Goal: Transaction & Acquisition: Purchase product/service

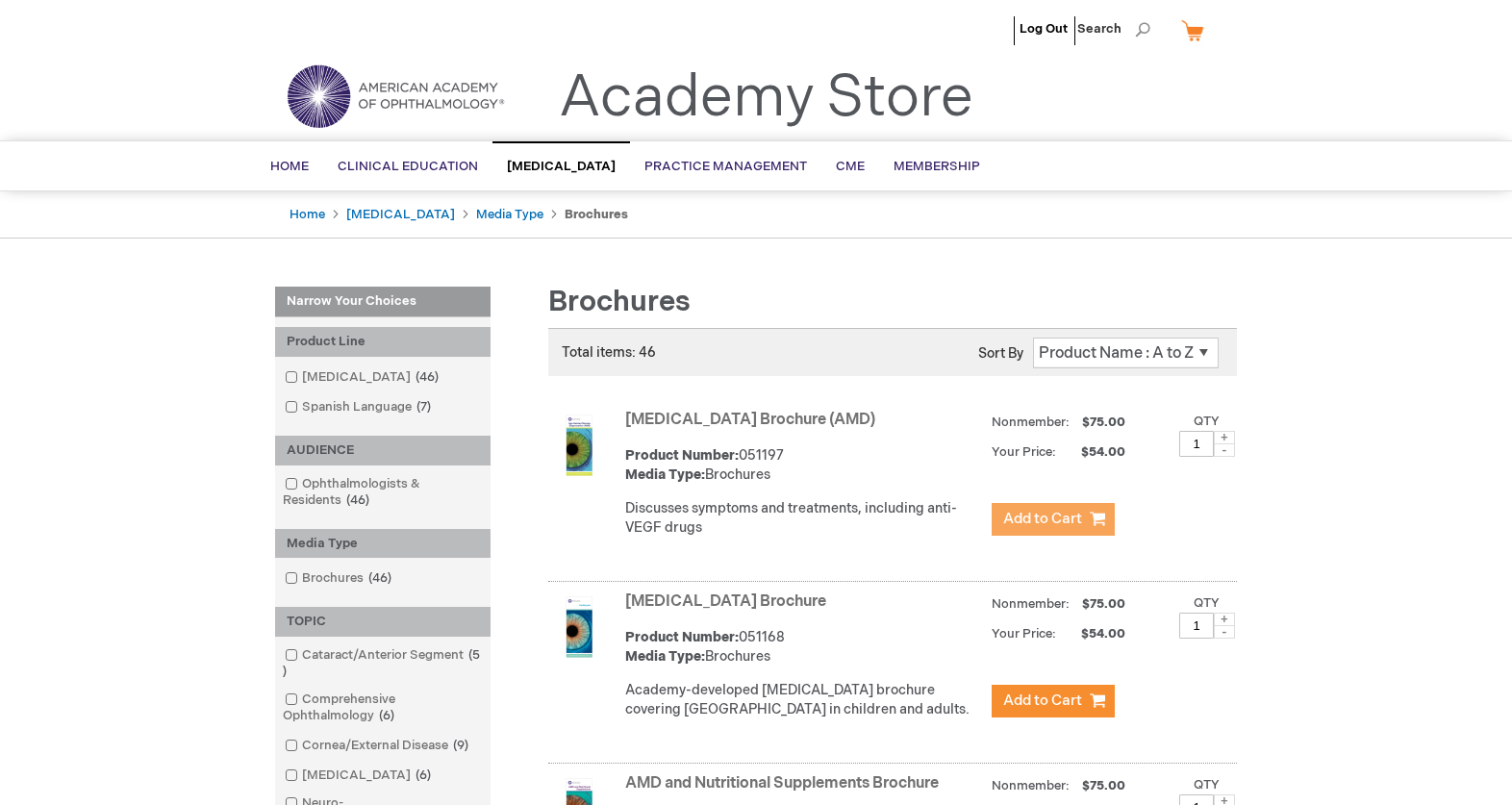
click at [1028, 513] on span "Add to Cart" at bounding box center [1043, 518] width 79 height 18
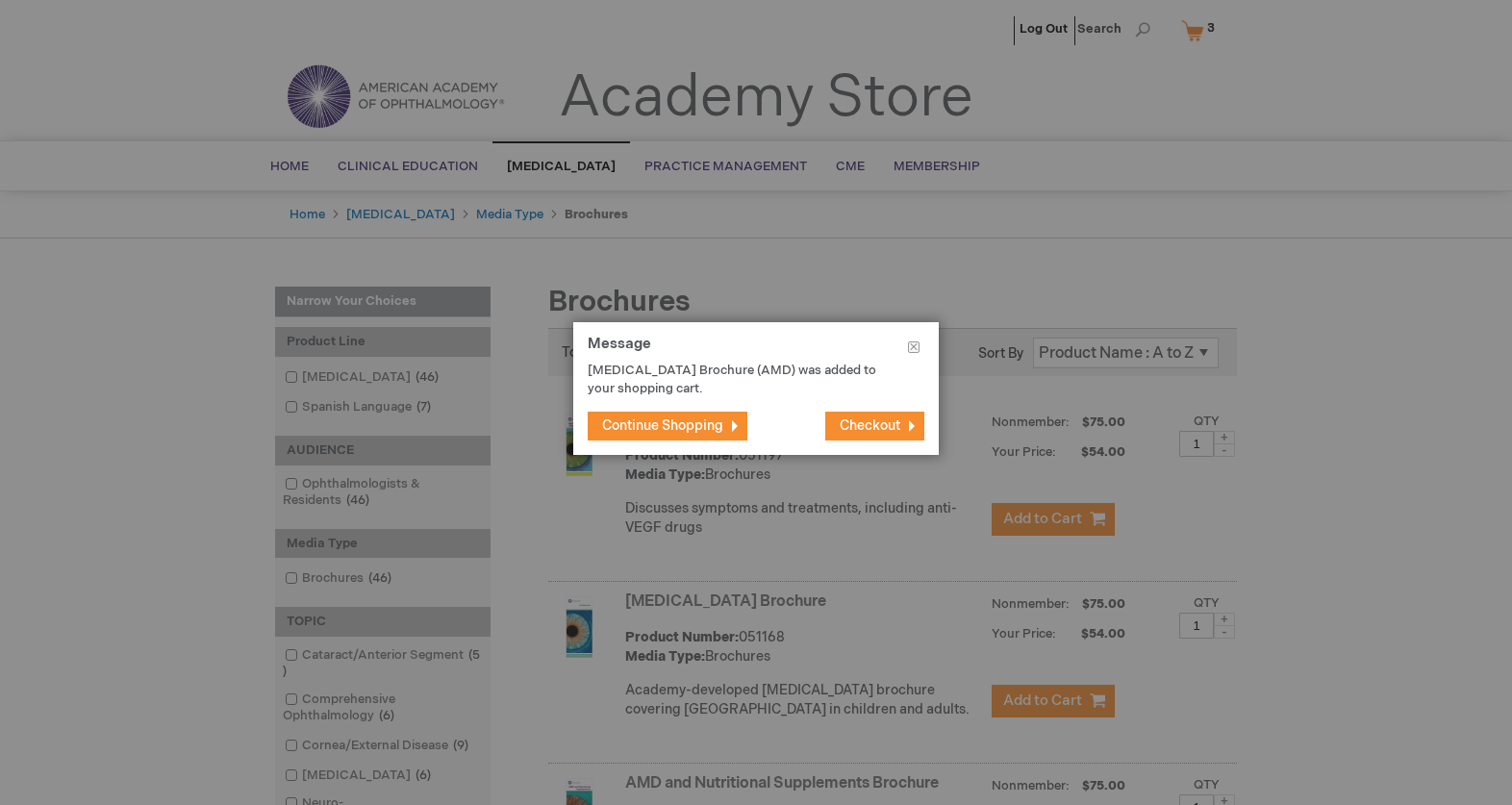
click at [875, 416] on button "Checkout" at bounding box center [875, 426] width 99 height 29
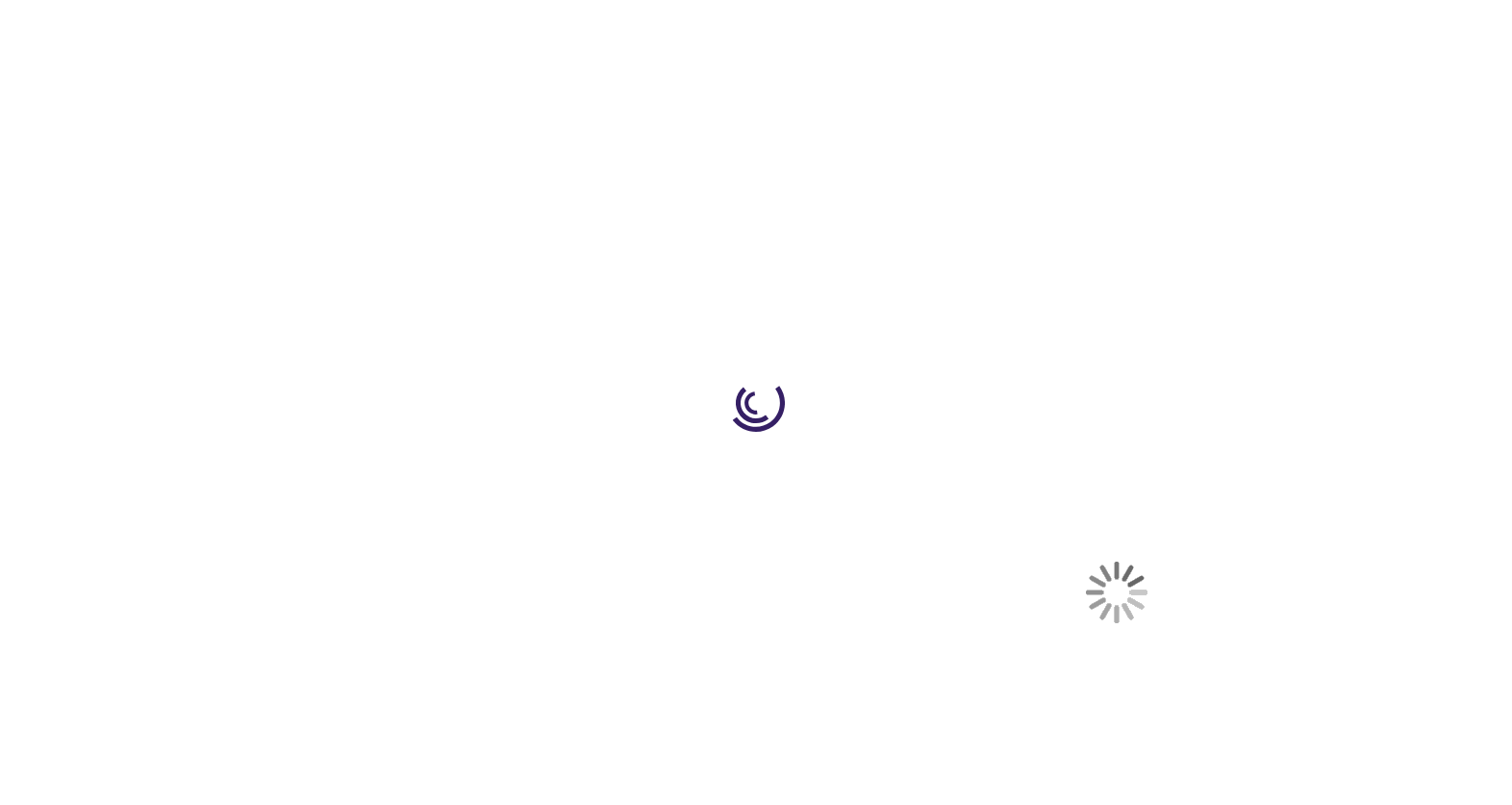
select select "US"
select select "12"
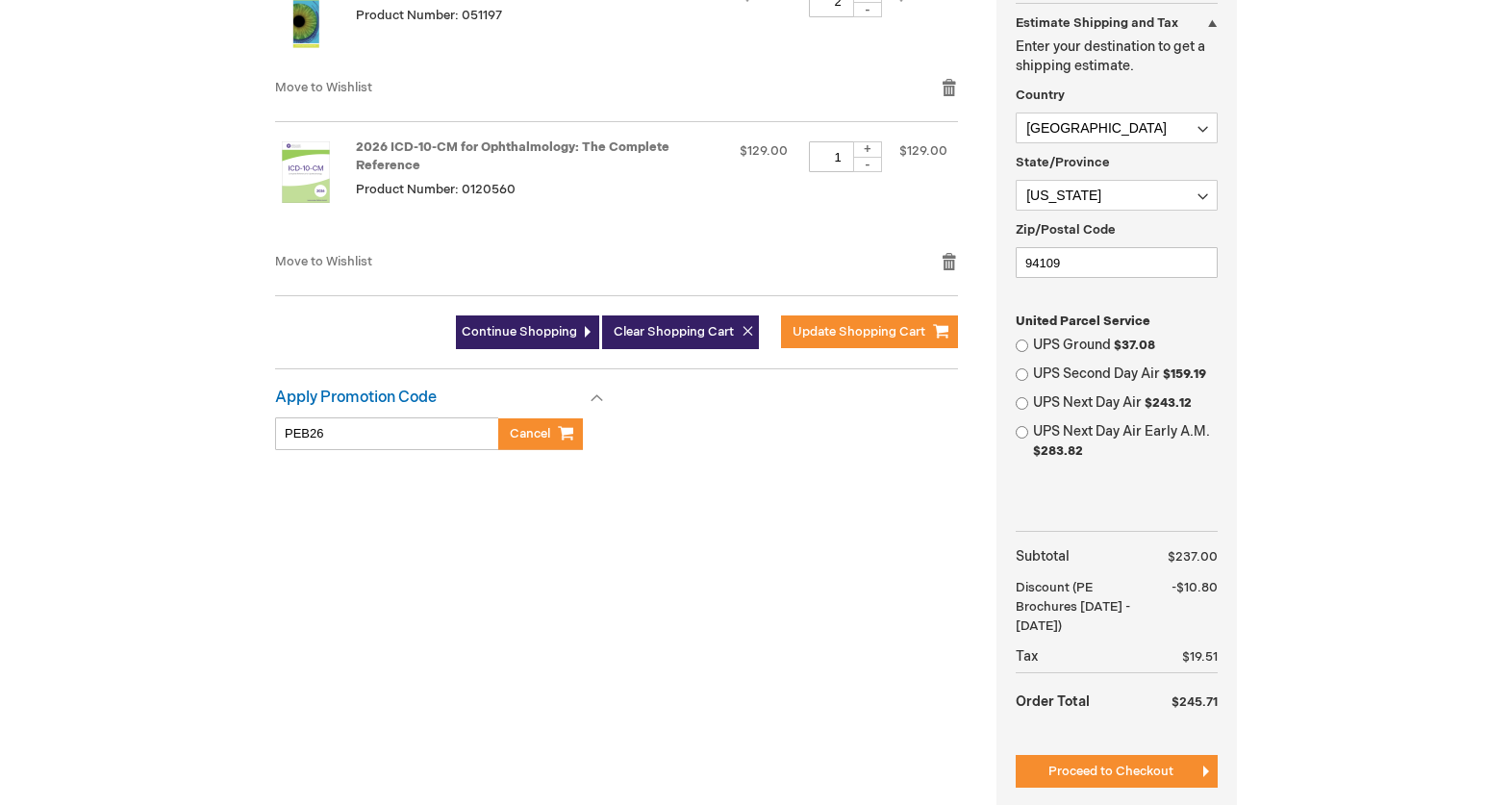
scroll to position [556, 0]
click at [521, 437] on span "Cancel" at bounding box center [530, 432] width 41 height 15
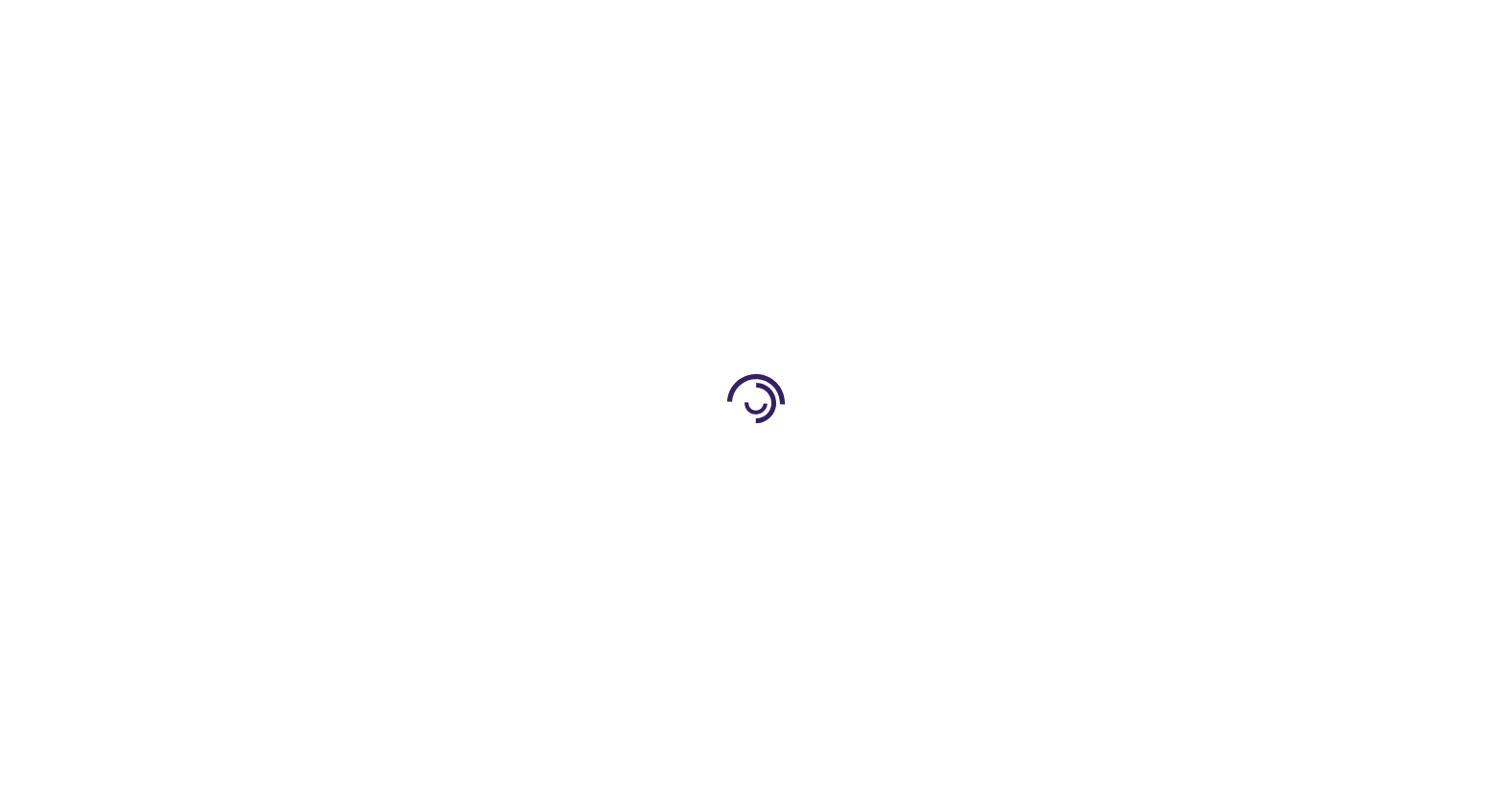
select select "US"
select select "12"
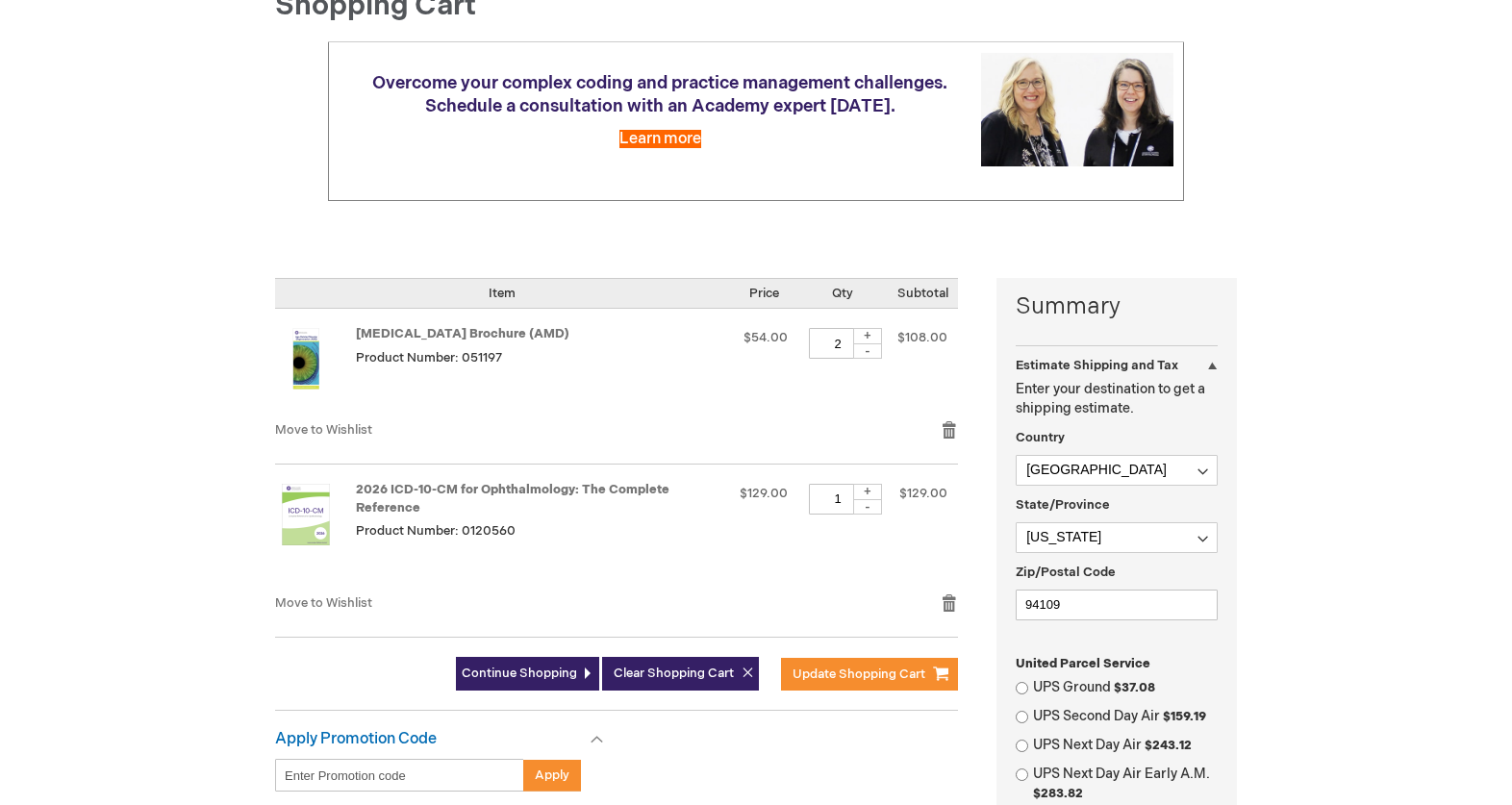
scroll to position [479, 0]
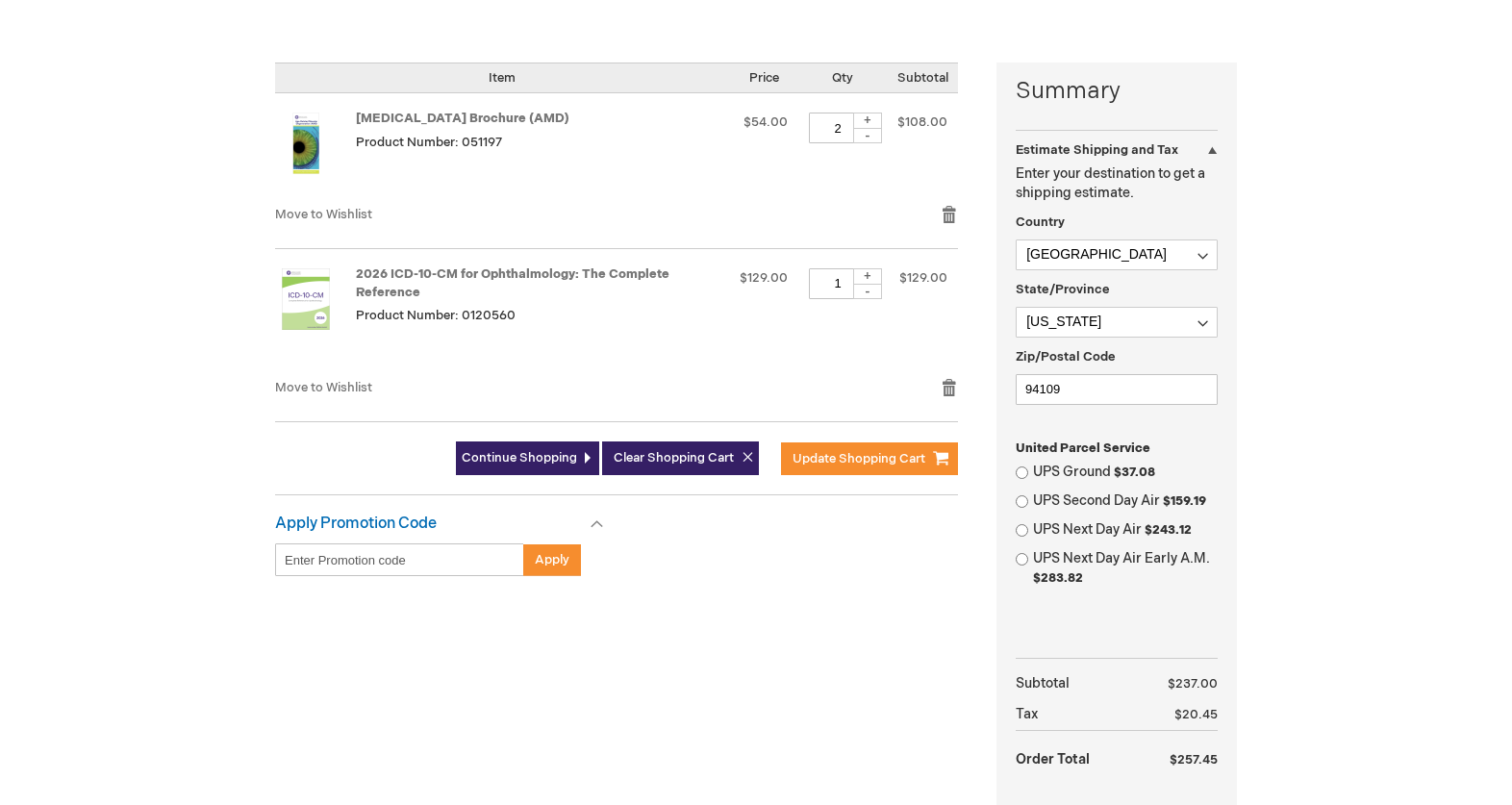
click at [408, 560] on input "Enter discount code" at bounding box center [400, 560] width 249 height 33
type input "PEB26"
click at [528, 568] on button "Apply" at bounding box center [552, 560] width 58 height 33
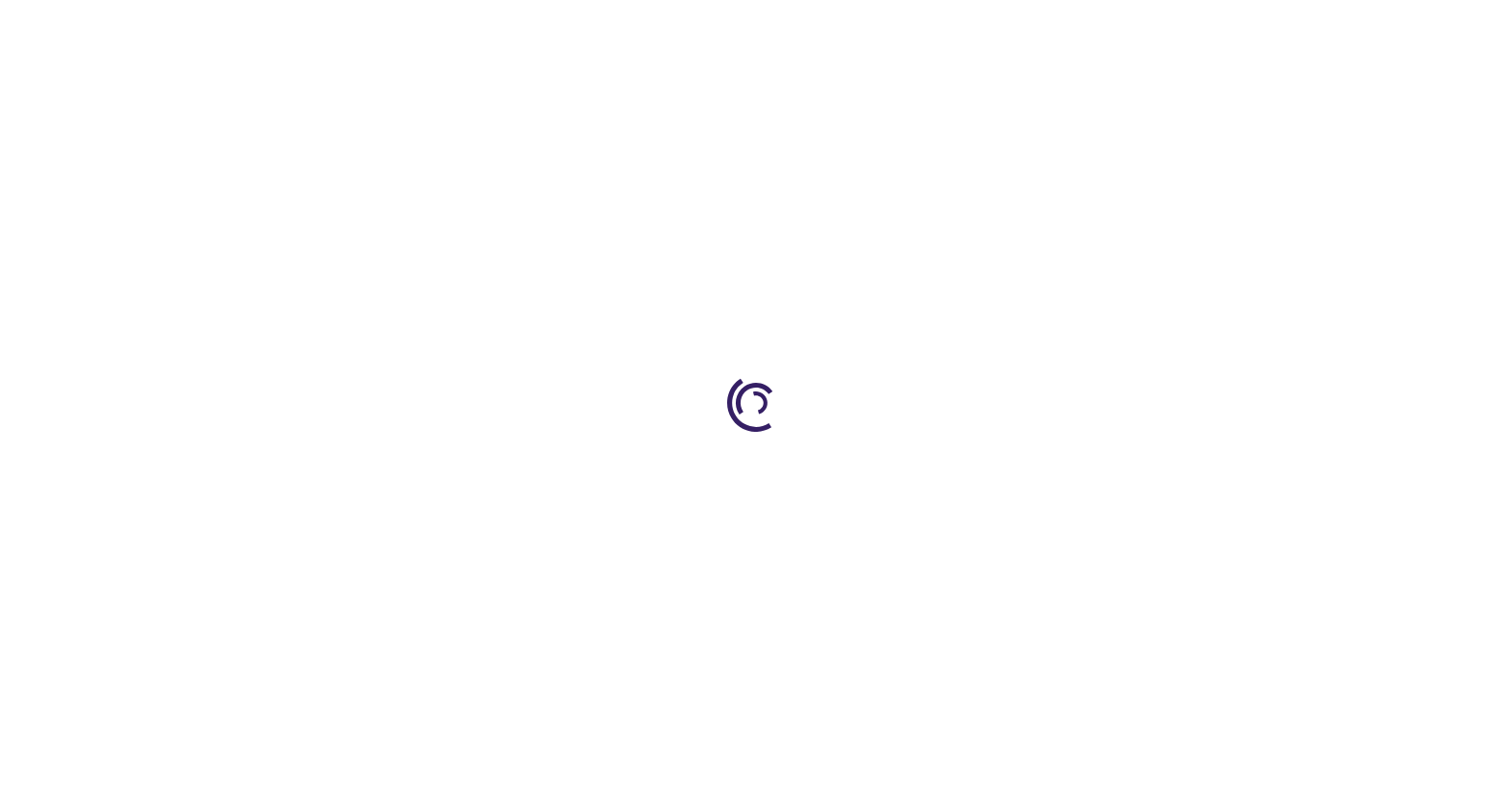
select select "US"
select select "12"
